Goal: Task Accomplishment & Management: Manage account settings

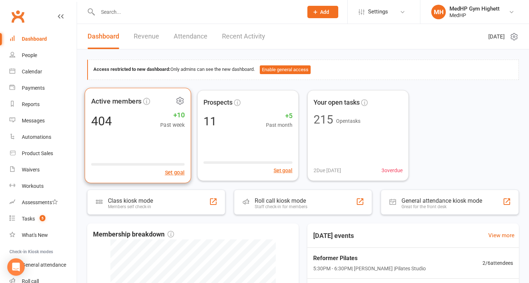
click at [121, 102] on span "Active members" at bounding box center [116, 101] width 50 height 11
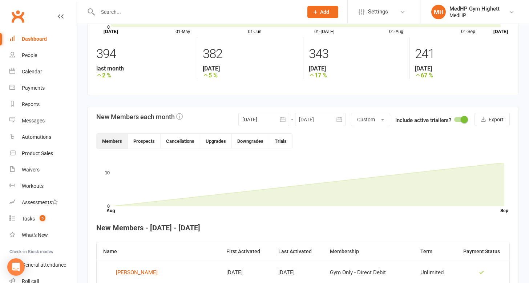
scroll to position [39, 0]
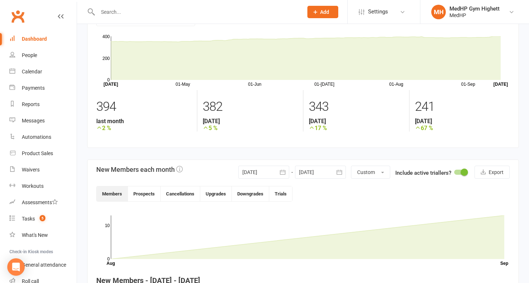
click at [280, 168] on button "button" at bounding box center [282, 172] width 13 height 13
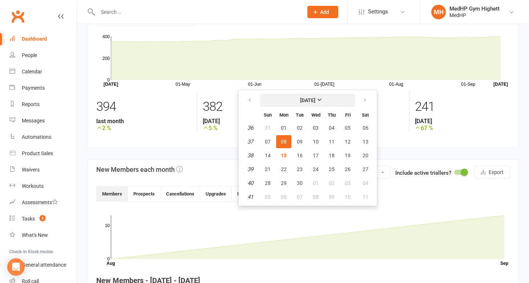
click at [298, 97] on button "[DATE]" at bounding box center [307, 100] width 95 height 13
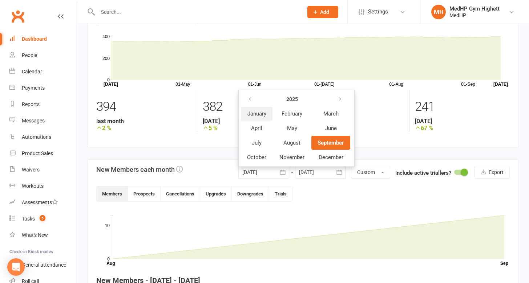
click at [252, 115] on span "January" at bounding box center [256, 113] width 19 height 7
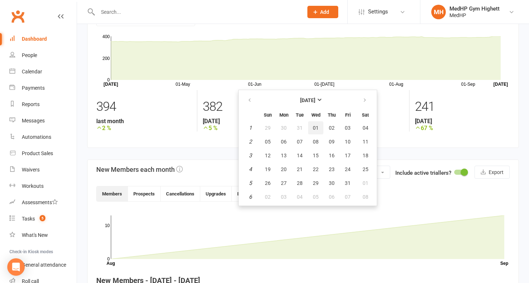
click at [313, 126] on span "01" at bounding box center [316, 128] width 6 height 6
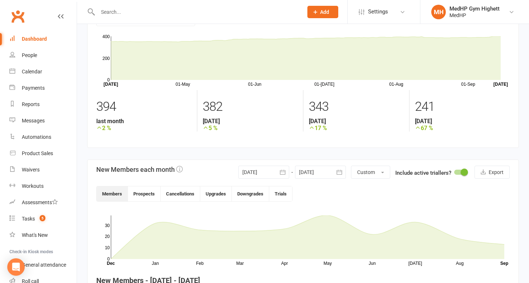
click at [275, 171] on div at bounding box center [263, 172] width 51 height 13
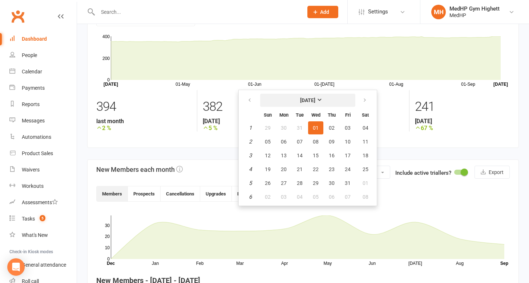
click at [312, 102] on strong "[DATE]" at bounding box center [307, 100] width 15 height 6
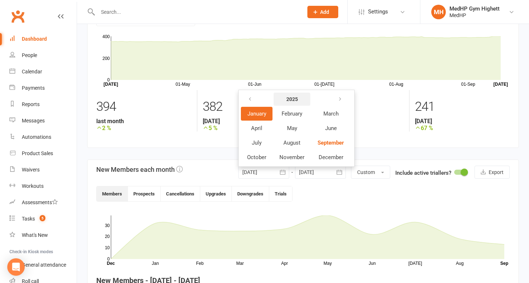
click at [299, 99] on button "2025" at bounding box center [291, 99] width 37 height 13
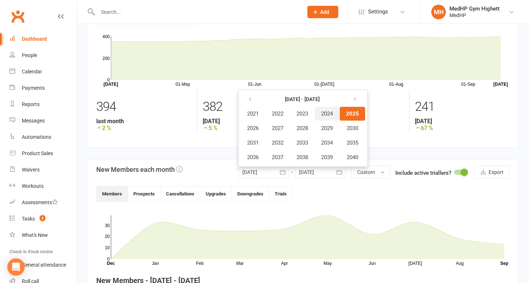
click at [328, 115] on span "2024" at bounding box center [327, 113] width 12 height 7
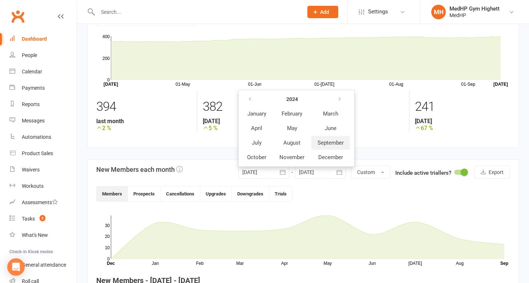
click at [325, 142] on span "September" at bounding box center [330, 142] width 26 height 7
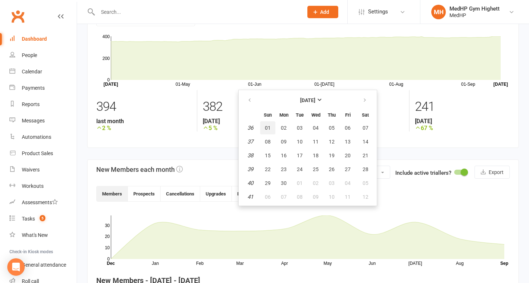
click at [265, 129] on span "01" at bounding box center [268, 128] width 6 height 6
type input "[DATE]"
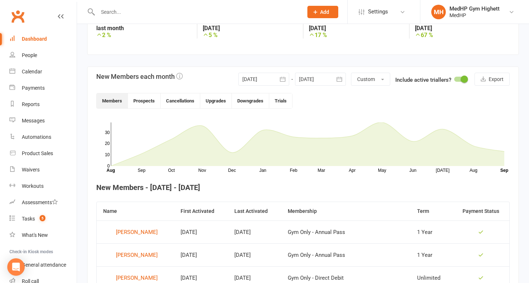
scroll to position [128, 0]
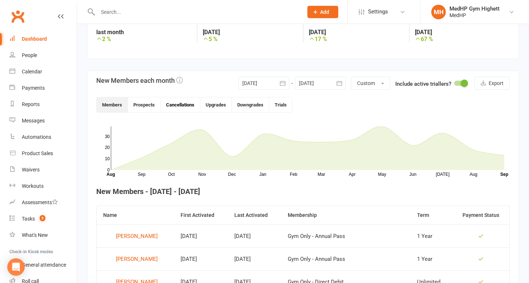
click at [180, 109] on button "Cancellations" at bounding box center [181, 104] width 40 height 15
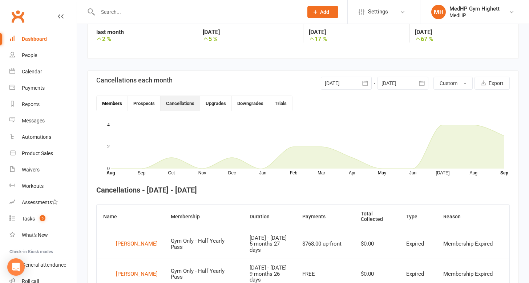
click at [124, 103] on button "Members" at bounding box center [112, 103] width 31 height 15
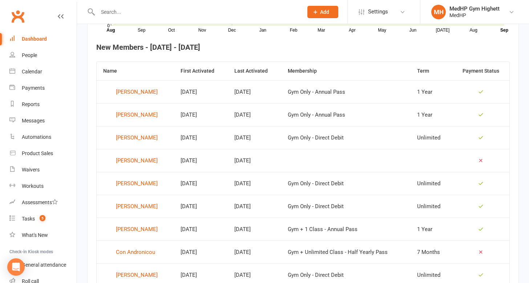
scroll to position [273, 0]
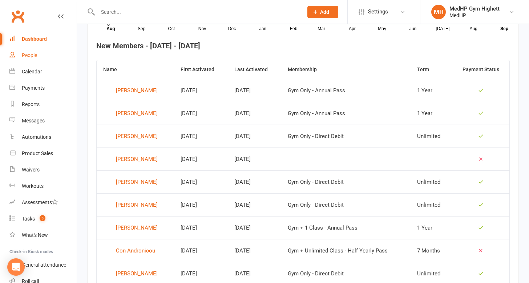
click at [29, 53] on div "People" at bounding box center [29, 55] width 15 height 6
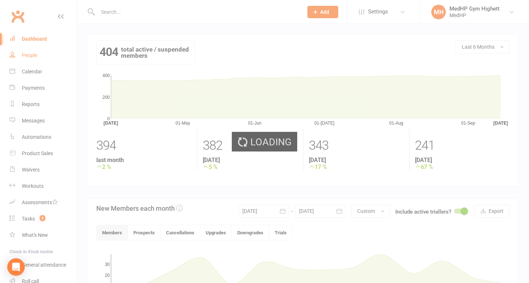
select select "100"
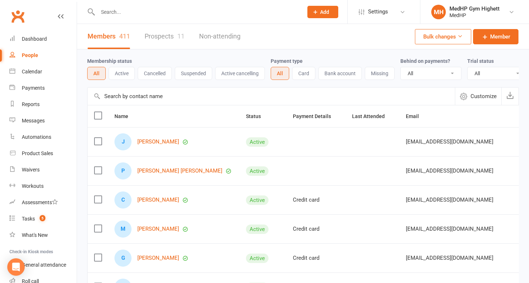
click at [158, 75] on button "Cancelled" at bounding box center [155, 73] width 34 height 13
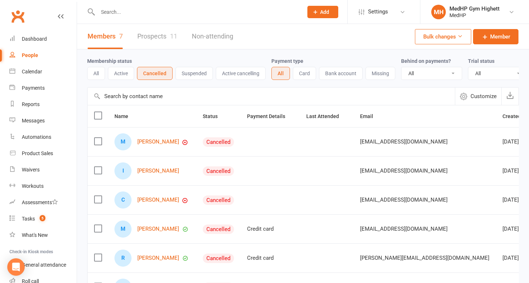
click at [197, 70] on button "Suspended" at bounding box center [193, 73] width 37 height 13
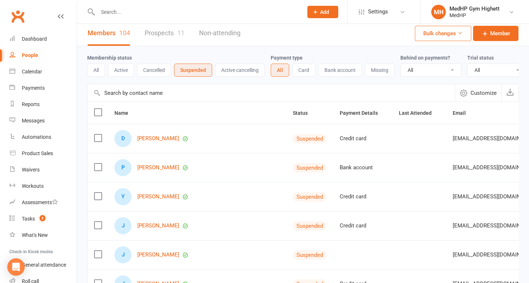
scroll to position [3, 0]
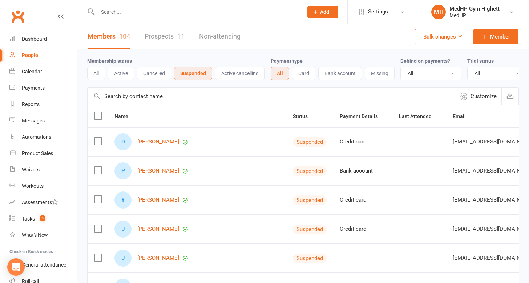
scroll to position [0, 0]
click at [293, 117] on span "Status" at bounding box center [304, 116] width 23 height 6
click at [293, 118] on span "Status" at bounding box center [304, 116] width 23 height 6
click at [475, 97] on span "Customize" at bounding box center [483, 96] width 26 height 9
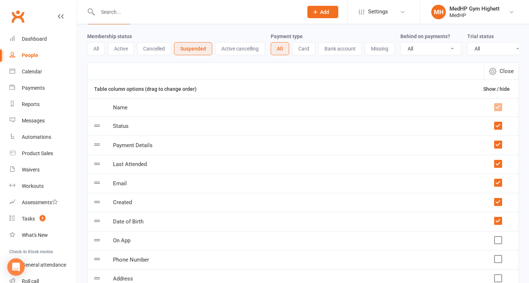
scroll to position [20, 0]
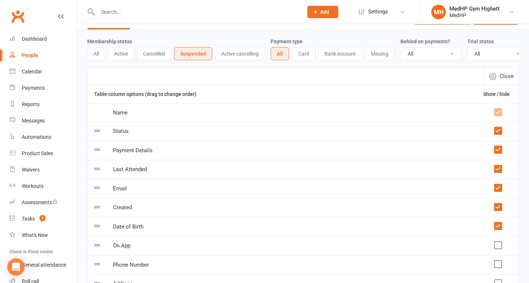
click at [97, 133] on icon at bounding box center [97, 130] width 9 height 9
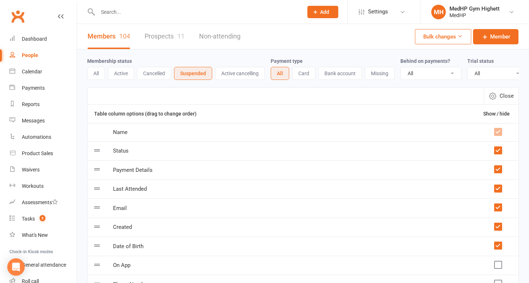
scroll to position [0, 0]
click at [506, 93] on span "Close" at bounding box center [506, 96] width 14 height 9
select select "100"
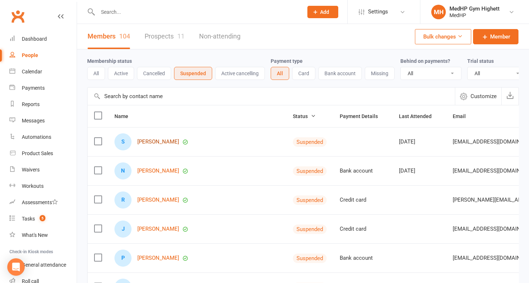
click at [157, 145] on link "[PERSON_NAME]" at bounding box center [158, 142] width 42 height 6
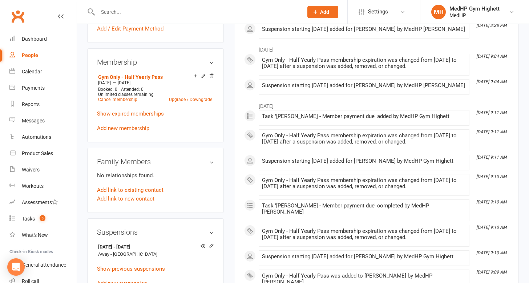
scroll to position [268, 0]
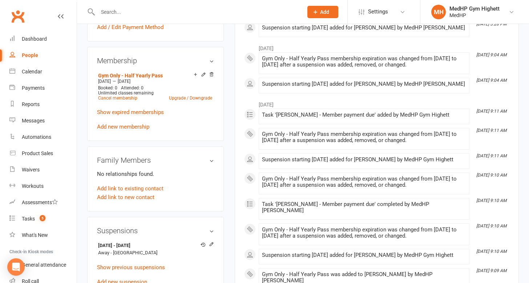
select select "100"
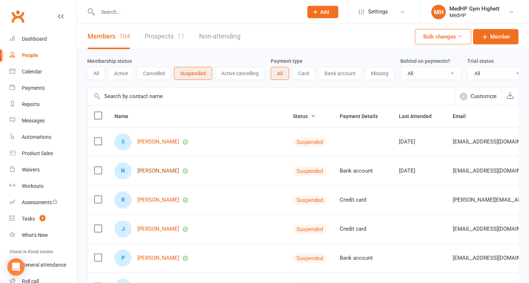
click at [146, 170] on link "[PERSON_NAME]" at bounding box center [158, 171] width 42 height 6
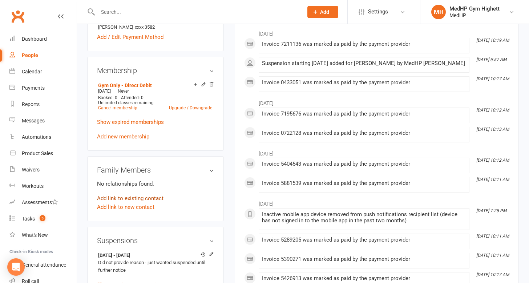
scroll to position [264, 0]
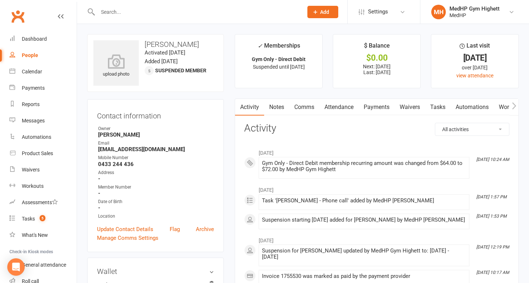
select select "100"
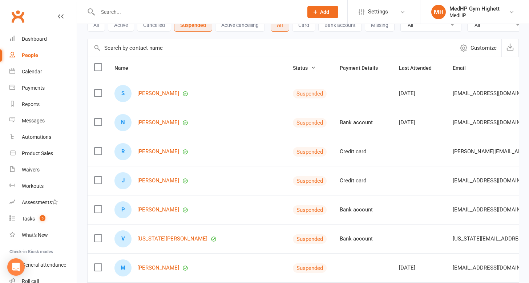
scroll to position [49, 0]
click at [145, 180] on link "[PERSON_NAME]" at bounding box center [158, 180] width 42 height 6
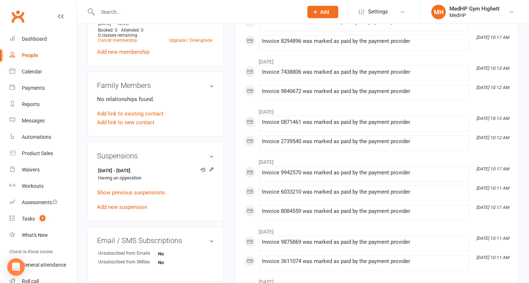
scroll to position [332, 0]
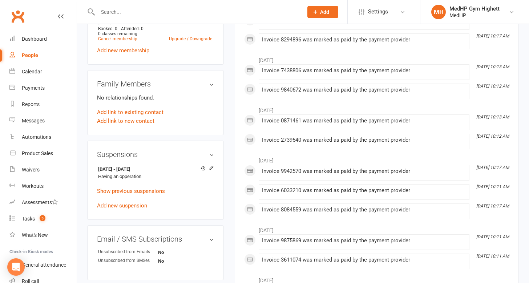
select select "100"
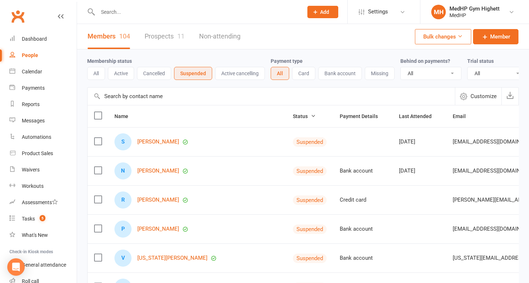
click at [127, 13] on input "text" at bounding box center [197, 12] width 202 height 10
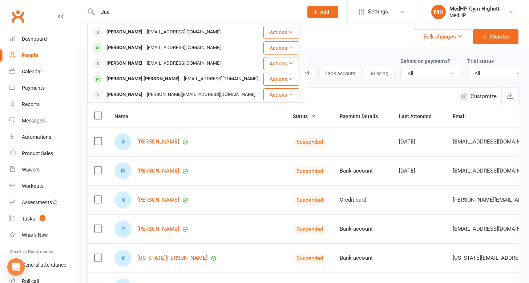
drag, startPoint x: 127, startPoint y: 13, endPoint x: 151, endPoint y: 16, distance: 23.5
click at [151, 16] on input "Jac" at bounding box center [197, 12] width 202 height 10
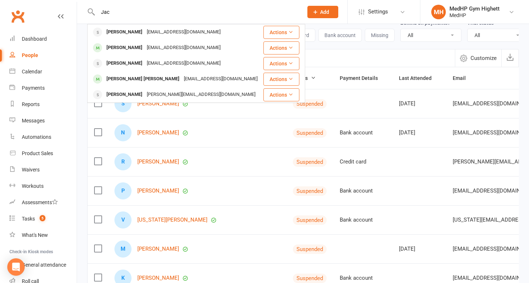
scroll to position [39, 0]
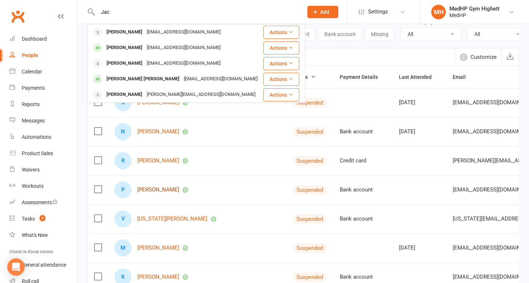
type input "Jac"
click at [153, 190] on link "[PERSON_NAME]" at bounding box center [158, 190] width 42 height 6
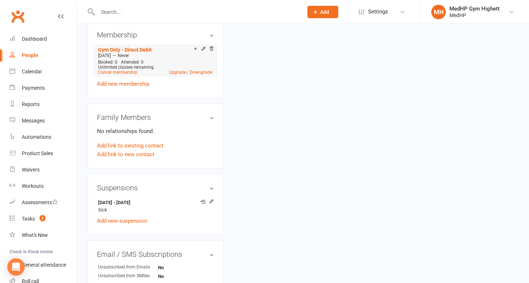
scroll to position [308, 0]
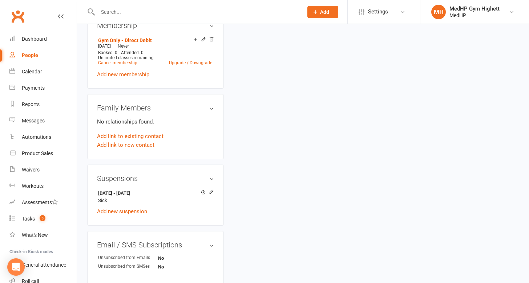
select select "100"
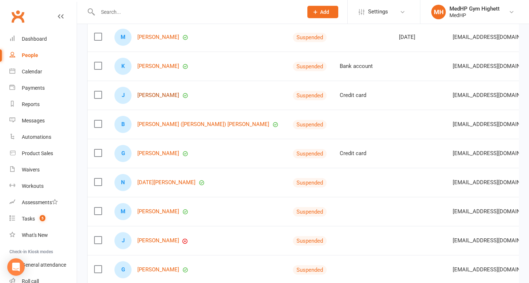
scroll to position [251, 0]
click at [157, 66] on link "[PERSON_NAME]" at bounding box center [158, 65] width 42 height 6
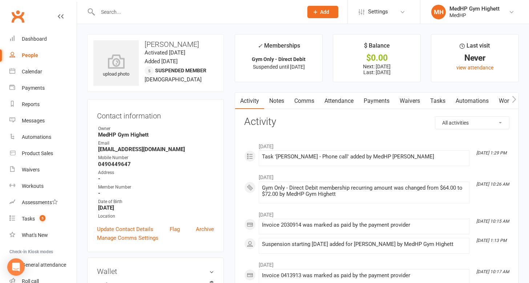
click at [440, 99] on link "Tasks" at bounding box center [437, 101] width 25 height 17
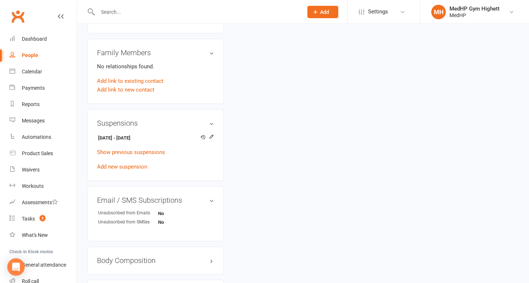
scroll to position [364, 0]
click at [136, 164] on link "Add new suspension" at bounding box center [122, 166] width 50 height 7
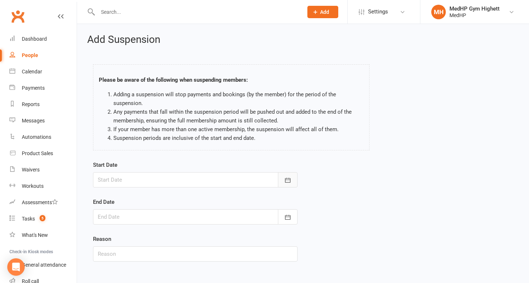
click at [288, 178] on icon "button" at bounding box center [287, 179] width 7 height 7
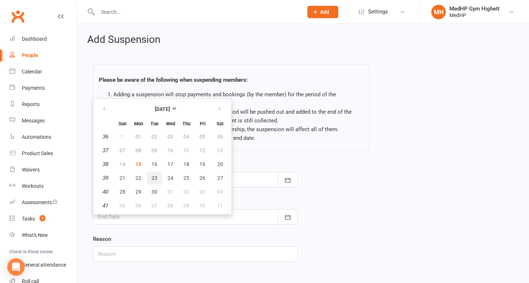
click at [153, 175] on span "23" at bounding box center [154, 178] width 6 height 6
type input "[DATE]"
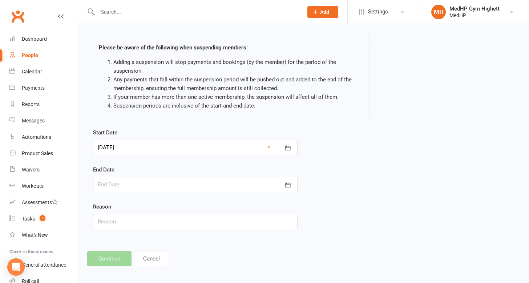
scroll to position [40, 0]
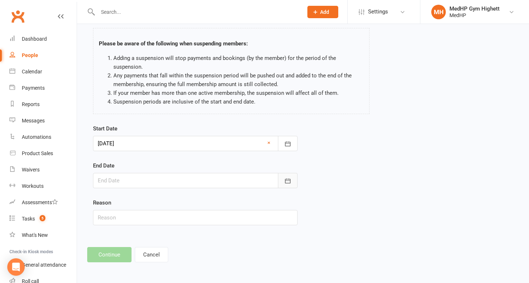
click at [286, 177] on icon "button" at bounding box center [287, 180] width 7 height 7
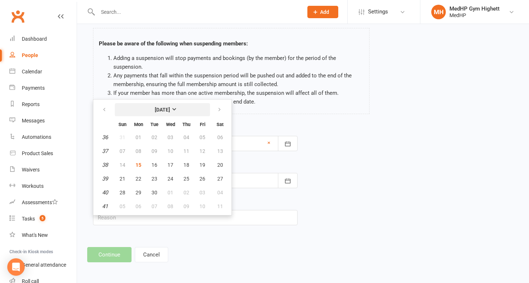
click at [174, 103] on button "[DATE]" at bounding box center [162, 109] width 95 height 13
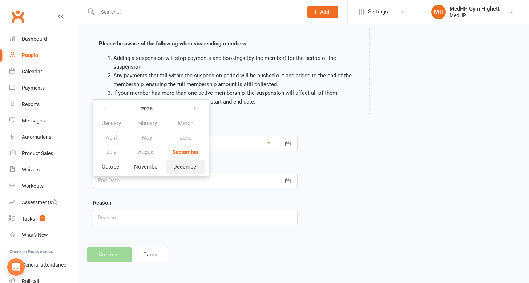
click at [190, 163] on span "December" at bounding box center [185, 166] width 25 height 7
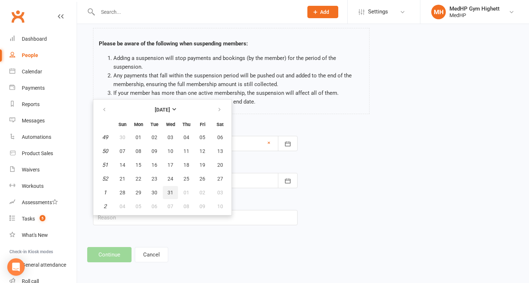
click at [167, 190] on span "31" at bounding box center [170, 193] width 6 height 6
type input "[DATE]"
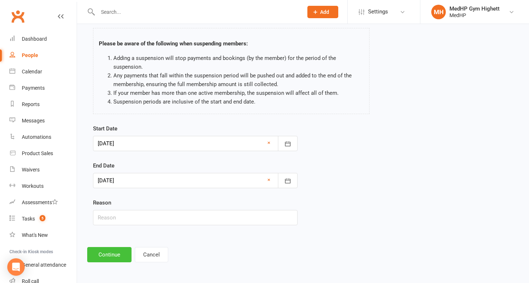
click at [109, 255] on button "Continue" at bounding box center [109, 254] width 44 height 15
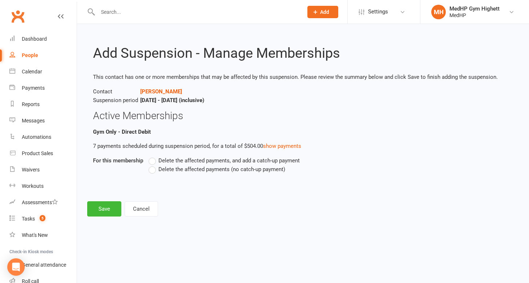
scroll to position [0, 0]
click at [153, 168] on label "Delete the affected payments (no catch-up payment)" at bounding box center [217, 169] width 137 height 9
click at [153, 165] on input "Delete the affected payments (no catch-up payment)" at bounding box center [151, 165] width 5 height 0
click at [106, 208] on button "Save" at bounding box center [104, 208] width 34 height 15
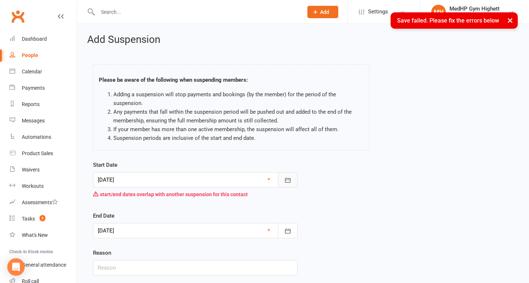
click at [284, 179] on button "button" at bounding box center [288, 179] width 20 height 15
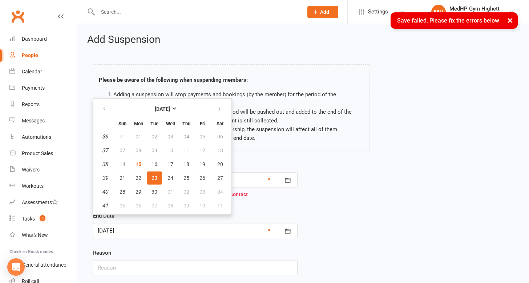
click at [153, 178] on span "23" at bounding box center [154, 178] width 6 height 6
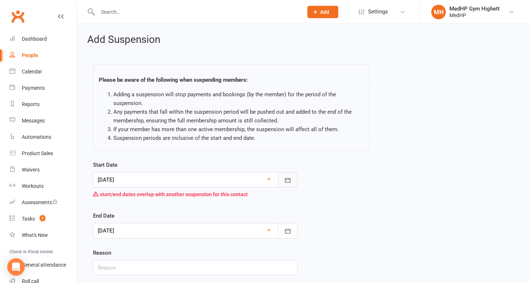
click at [286, 183] on icon "button" at bounding box center [287, 179] width 7 height 7
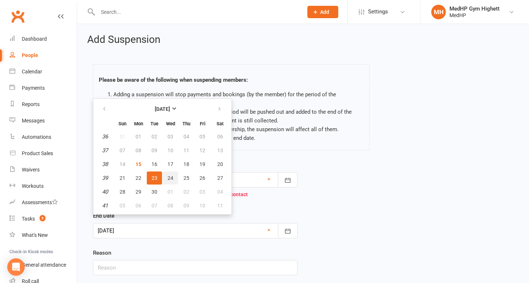
click at [172, 178] on span "24" at bounding box center [170, 178] width 6 height 6
type input "[DATE]"
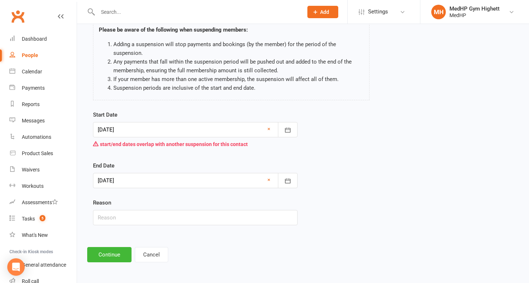
scroll to position [56, 0]
click at [112, 249] on button "Continue" at bounding box center [109, 254] width 44 height 15
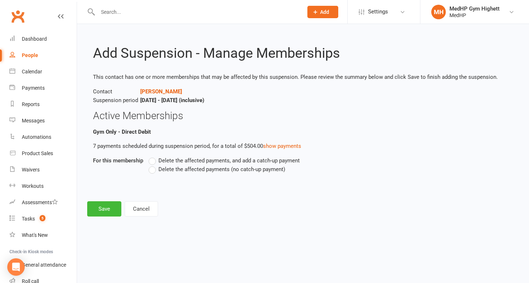
click at [154, 172] on label "Delete the affected payments (no catch-up payment)" at bounding box center [217, 169] width 137 height 9
click at [153, 165] on input "Delete the affected payments (no catch-up payment)" at bounding box center [151, 165] width 5 height 0
click at [100, 210] on button "Save" at bounding box center [104, 208] width 34 height 15
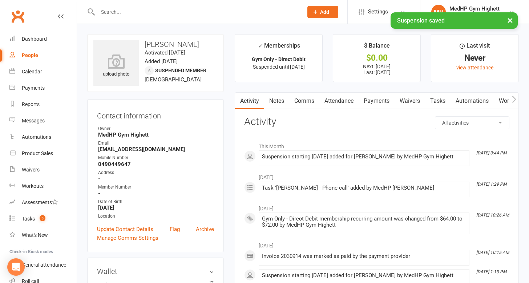
click at [441, 100] on link "Tasks" at bounding box center [437, 101] width 25 height 17
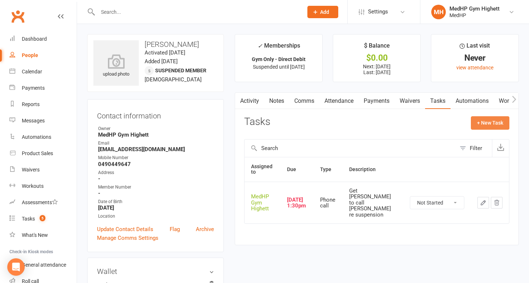
click at [484, 126] on button "+ New Task" at bounding box center [490, 122] width 38 height 13
select select "46188"
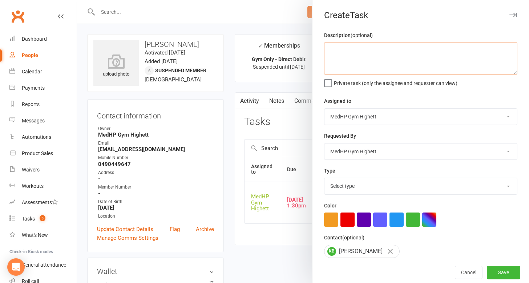
click at [358, 58] on textarea at bounding box center [420, 58] width 193 height 33
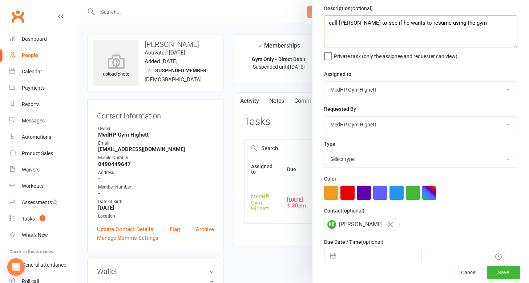
scroll to position [28, 0]
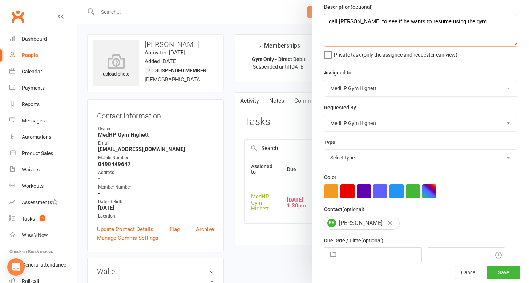
type textarea "call [PERSON_NAME] to see if he wants to resume using the gym"
select select "25832"
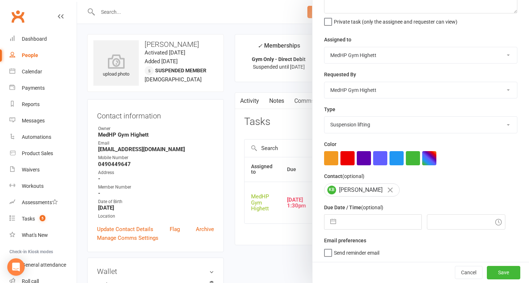
scroll to position [61, 0]
click at [388, 222] on input "text" at bounding box center [381, 222] width 82 height 15
select select "7"
select select "2025"
select select "8"
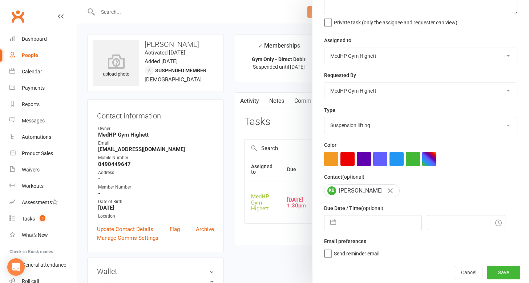
select select "2025"
select select "9"
select select "2025"
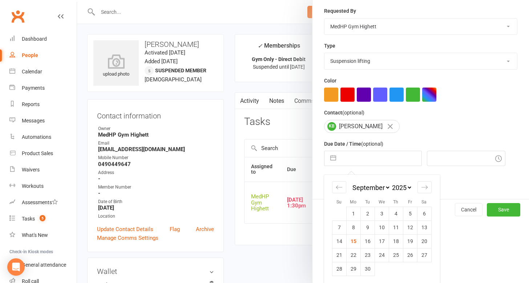
select select "10"
select select "2025"
select select "11"
select select "2025"
select select "2026"
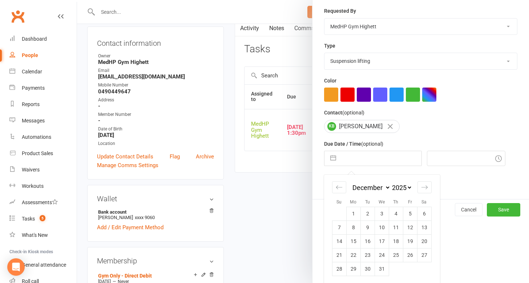
scroll to position [73, 0]
click at [353, 241] on td "15" at bounding box center [353, 241] width 14 height 14
type input "[DATE]"
type input "3:45pm"
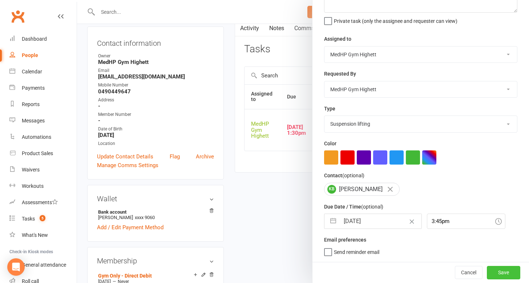
click at [499, 266] on button "Save" at bounding box center [503, 272] width 33 height 13
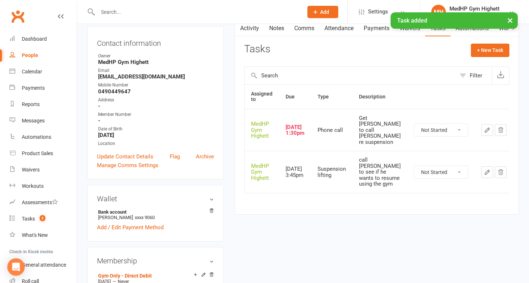
click at [31, 55] on div "People" at bounding box center [30, 55] width 16 height 6
select select "100"
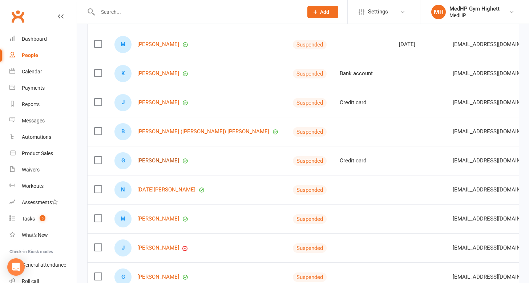
scroll to position [256, 0]
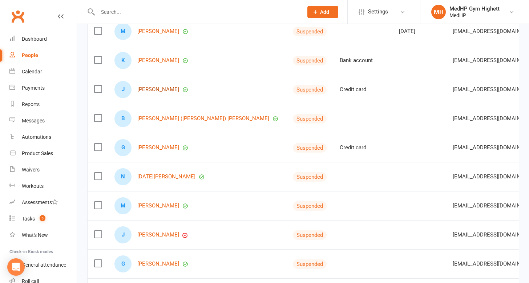
click at [154, 89] on link "[PERSON_NAME]" at bounding box center [158, 89] width 42 height 6
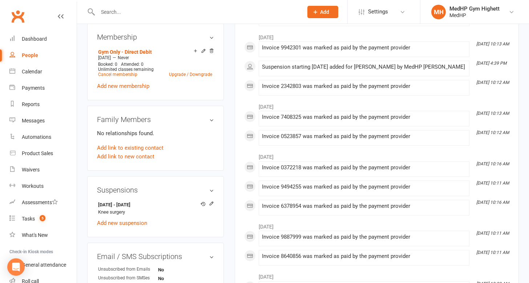
scroll to position [296, 0]
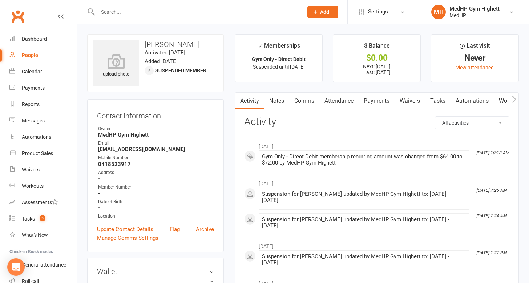
select select "100"
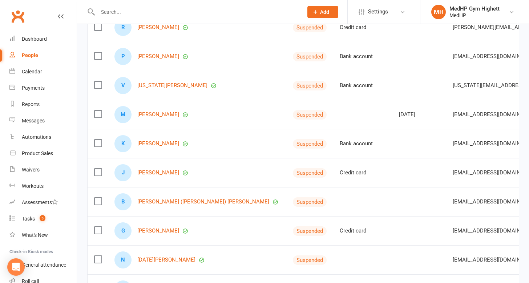
scroll to position [174, 0]
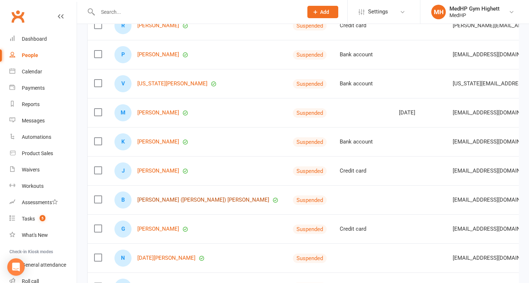
click at [144, 199] on link "[PERSON_NAME] ([PERSON_NAME]) [PERSON_NAME]" at bounding box center [203, 200] width 132 height 6
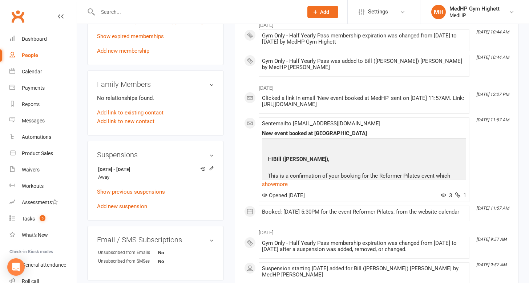
scroll to position [395, 0]
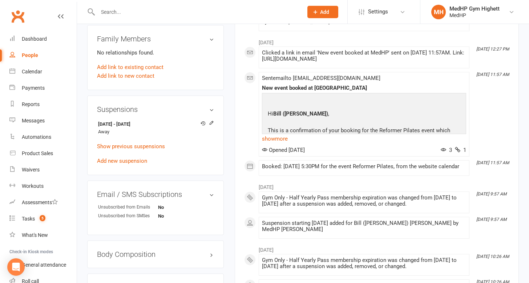
select select "100"
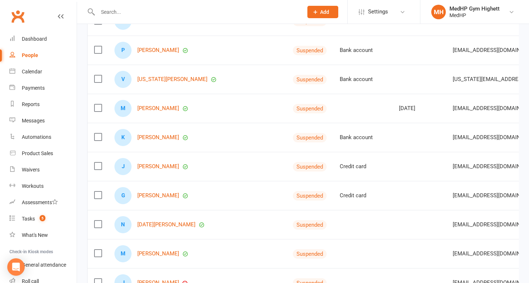
scroll to position [178, 0]
click at [149, 193] on link "[PERSON_NAME]" at bounding box center [158, 196] width 42 height 6
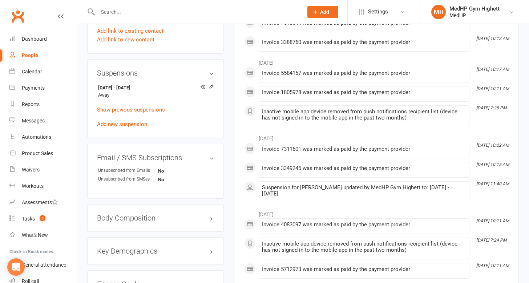
scroll to position [430, 0]
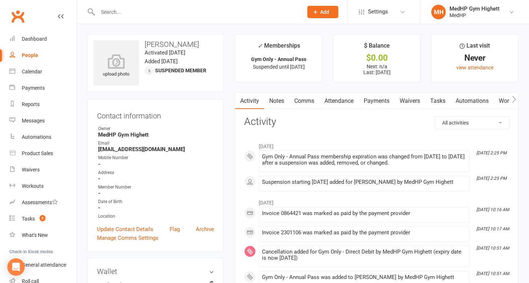
select select "100"
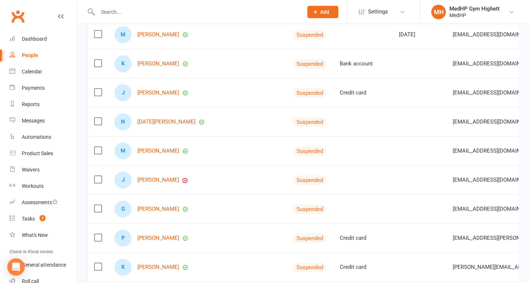
scroll to position [250, 0]
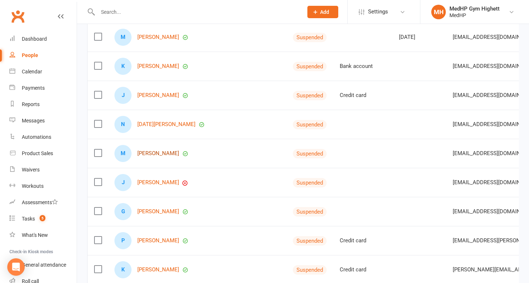
click at [146, 154] on link "[PERSON_NAME]" at bounding box center [158, 153] width 42 height 6
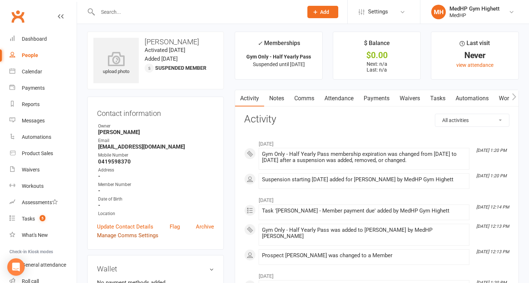
scroll to position [2, 0]
click at [283, 100] on link "Notes" at bounding box center [276, 99] width 25 height 17
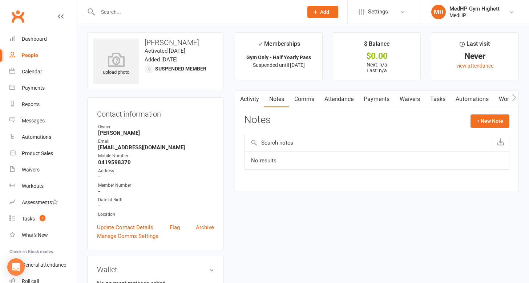
click at [437, 99] on link "Tasks" at bounding box center [437, 99] width 25 height 17
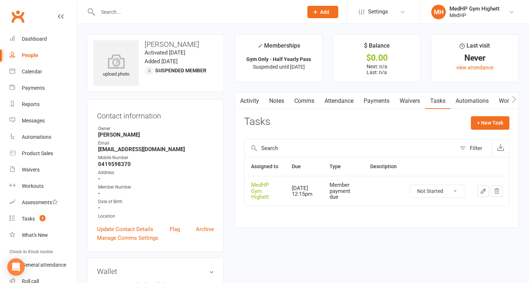
click at [33, 53] on div "People" at bounding box center [30, 55] width 16 height 6
select select "100"
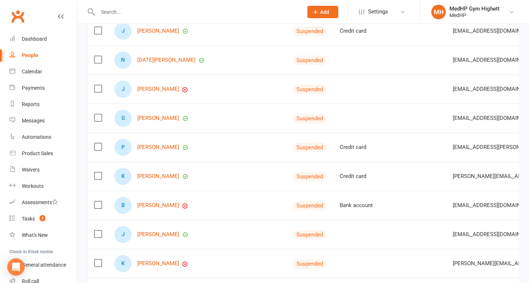
scroll to position [320, 0]
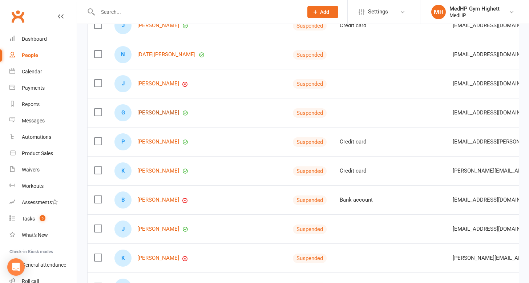
click at [143, 113] on link "[PERSON_NAME]" at bounding box center [158, 113] width 42 height 6
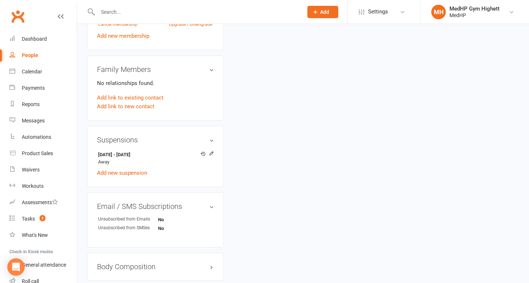
scroll to position [342, 0]
select select "100"
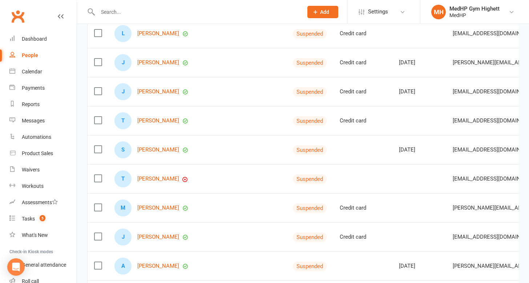
scroll to position [585, 0]
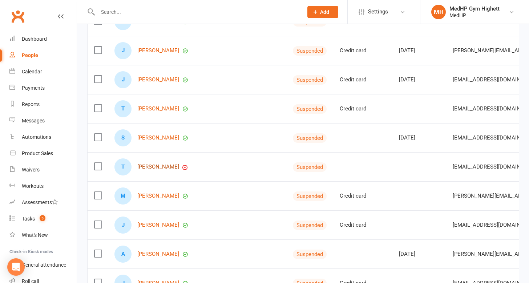
click at [155, 167] on link "[PERSON_NAME]" at bounding box center [158, 167] width 42 height 6
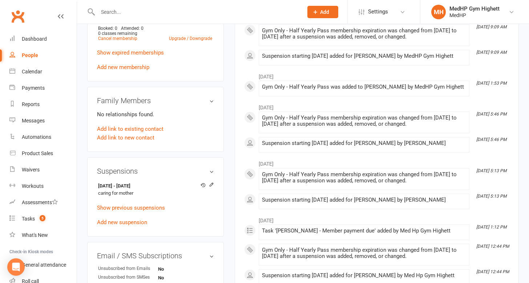
scroll to position [328, 0]
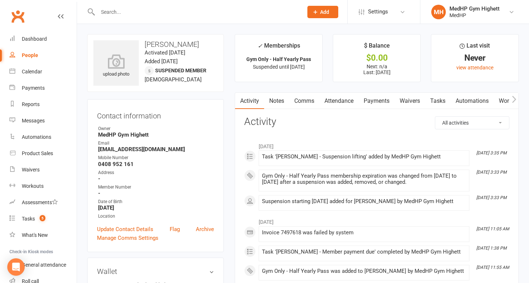
select select "100"
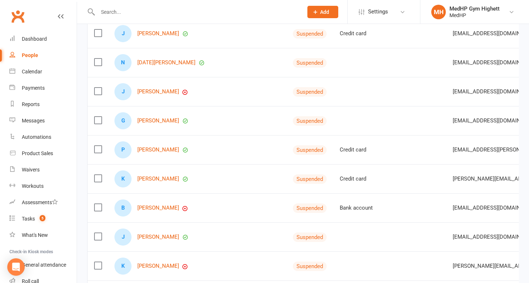
scroll to position [313, 0]
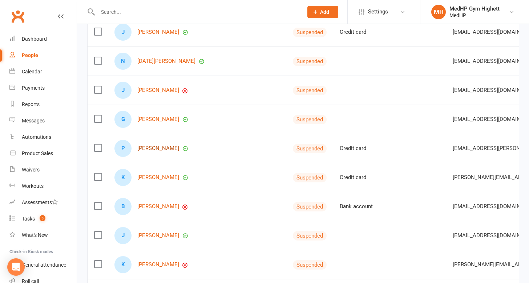
click at [162, 148] on link "[PERSON_NAME]" at bounding box center [158, 148] width 42 height 6
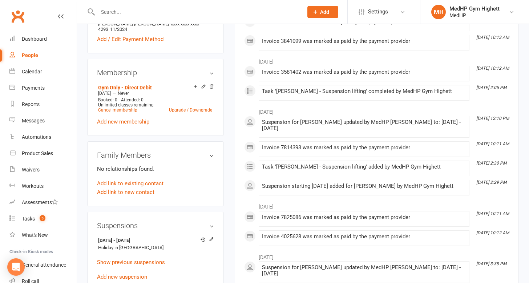
scroll to position [324, 0]
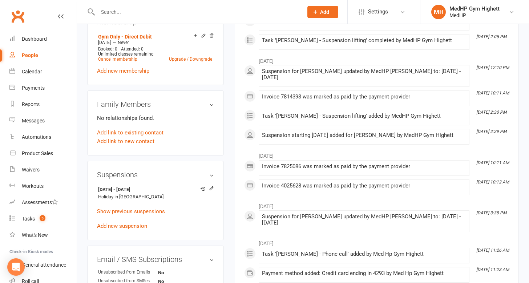
select select "100"
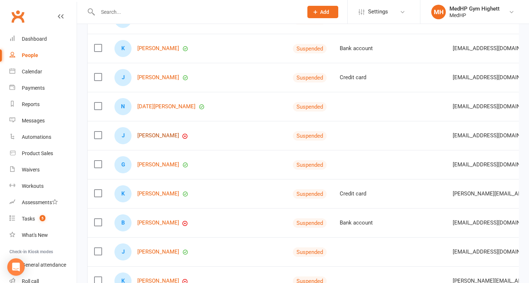
scroll to position [268, 0]
click at [149, 137] on link "[PERSON_NAME]" at bounding box center [158, 135] width 42 height 6
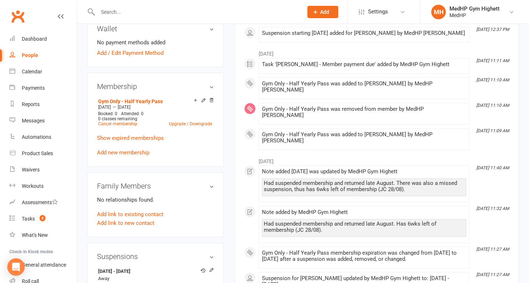
scroll to position [265, 0]
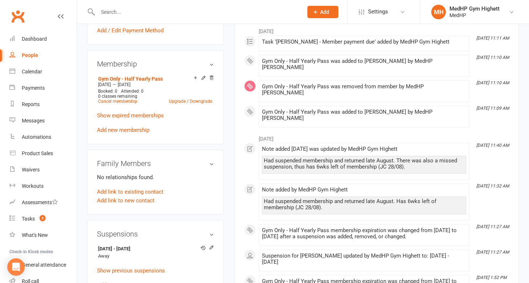
select select "100"
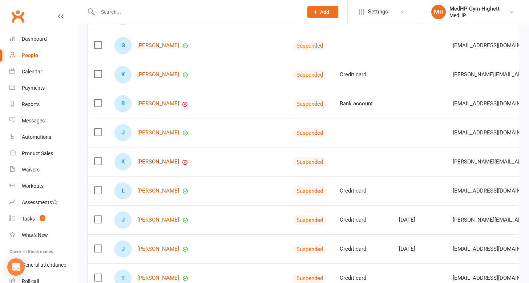
click at [147, 165] on link "[PERSON_NAME]" at bounding box center [158, 162] width 42 height 6
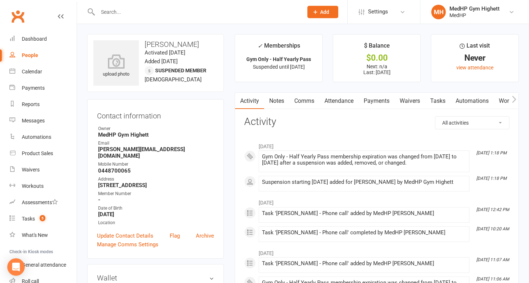
select select "100"
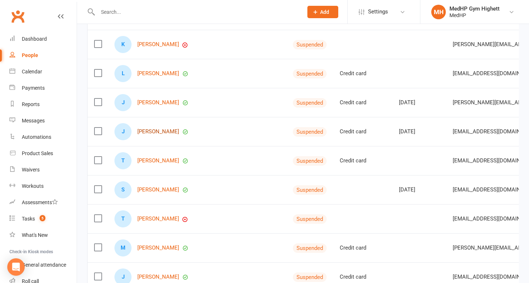
click at [145, 129] on link "[PERSON_NAME]" at bounding box center [158, 132] width 42 height 6
